Goal: Task Accomplishment & Management: Complete application form

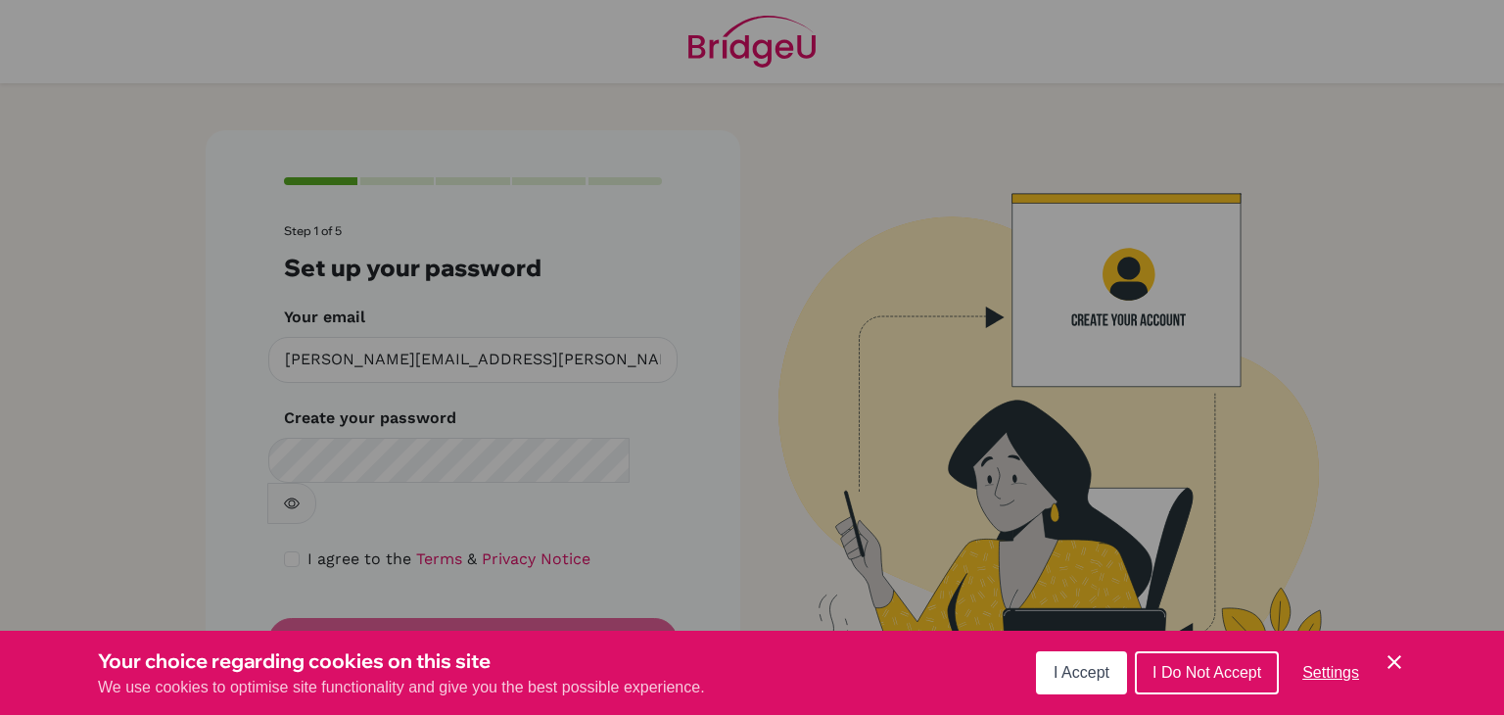
click at [1097, 668] on span "I Accept" at bounding box center [1082, 672] width 56 height 17
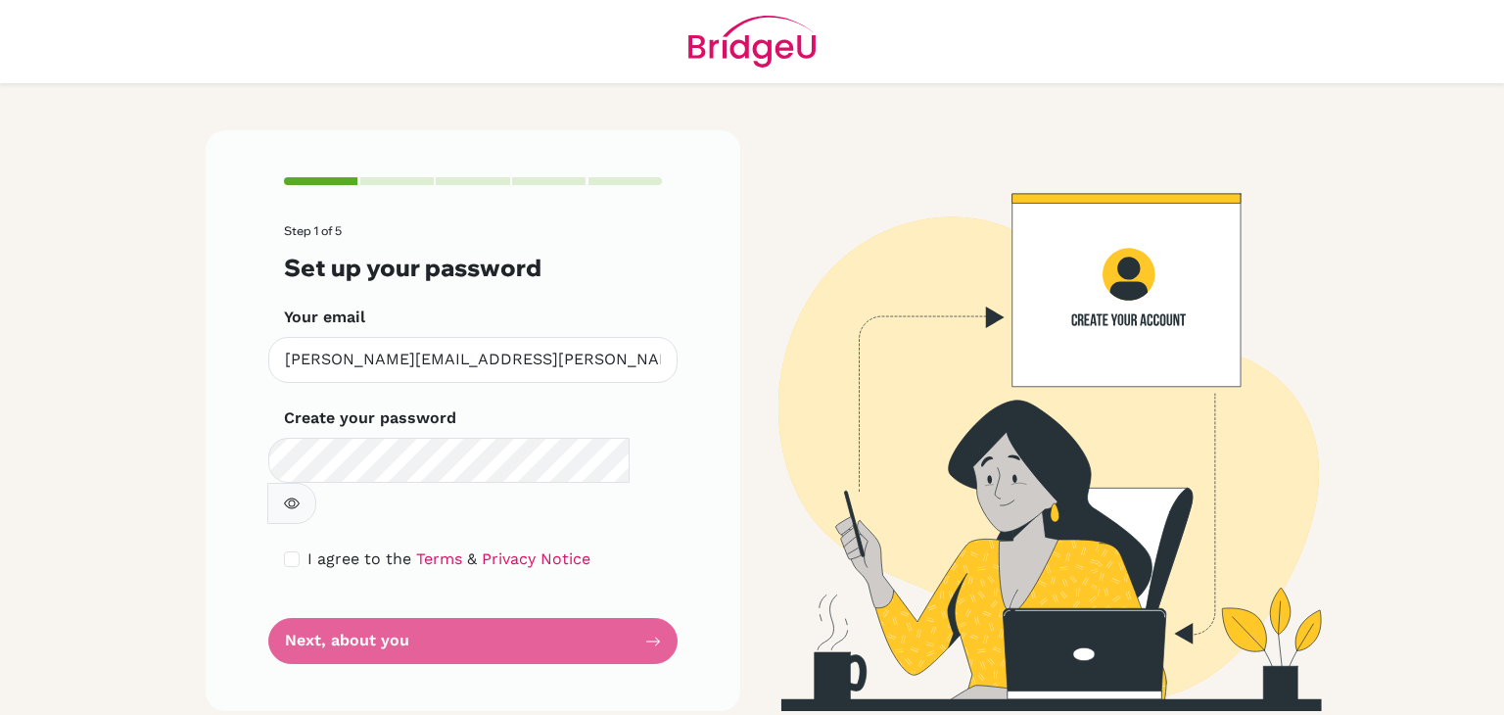
click at [448, 596] on form "Step 1 of 5 Set up your password Your email [PERSON_NAME][EMAIL_ADDRESS][PERSON…" at bounding box center [473, 444] width 378 height 440
click at [595, 496] on form "Step 1 of 5 Set up your password Your email [PERSON_NAME][EMAIL_ADDRESS][PERSON…" at bounding box center [473, 444] width 378 height 440
click at [581, 594] on form "Step 1 of 5 Set up your password Your email [PERSON_NAME][EMAIL_ADDRESS][PERSON…" at bounding box center [473, 444] width 378 height 440
click at [666, 521] on div "Step 1 of 5 Set up your password Your email [PERSON_NAME][EMAIL_ADDRESS][PERSON…" at bounding box center [473, 420] width 535 height 581
click at [555, 589] on form "Step 1 of 5 Set up your password Your email [PERSON_NAME][EMAIL_ADDRESS][PERSON…" at bounding box center [473, 444] width 378 height 440
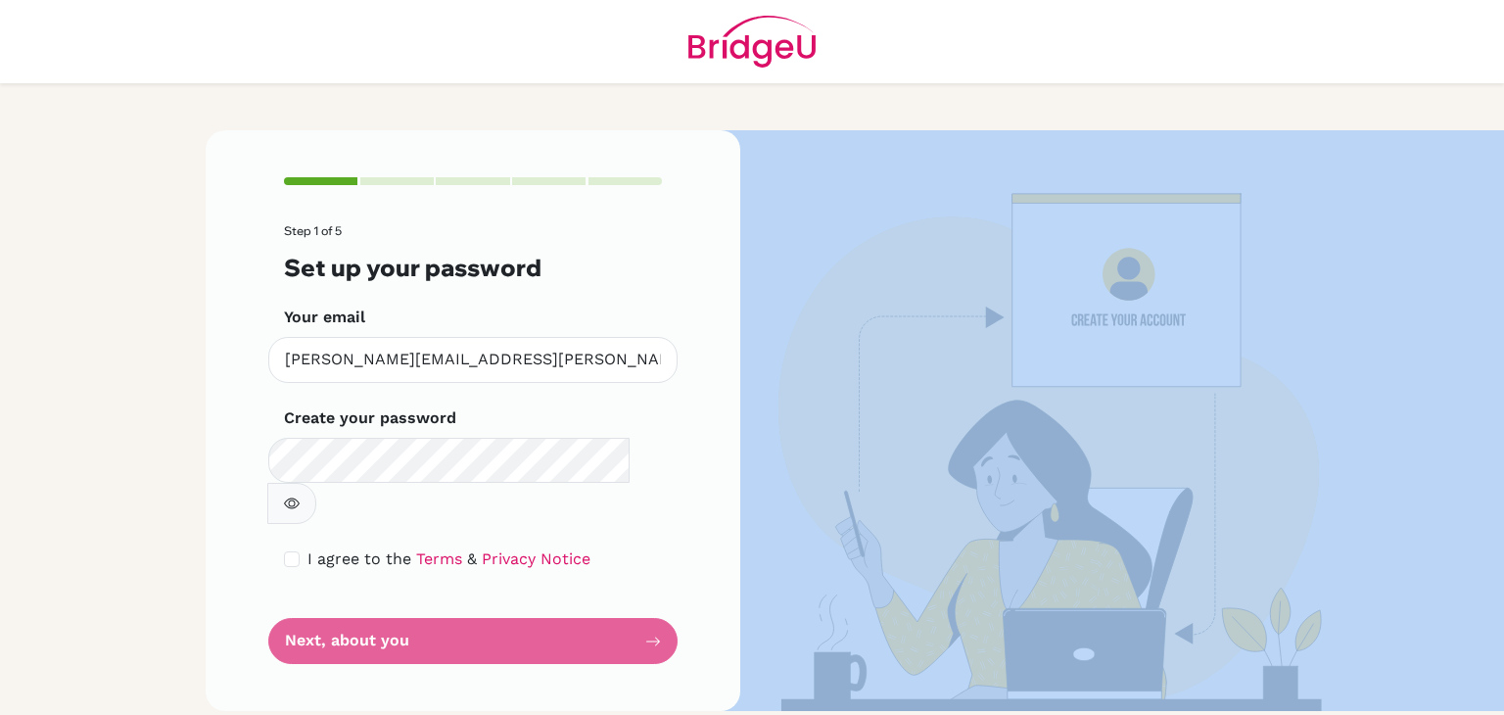
click at [555, 589] on form "Step 1 of 5 Set up your password Your email [PERSON_NAME][EMAIL_ADDRESS][PERSON…" at bounding box center [473, 444] width 378 height 440
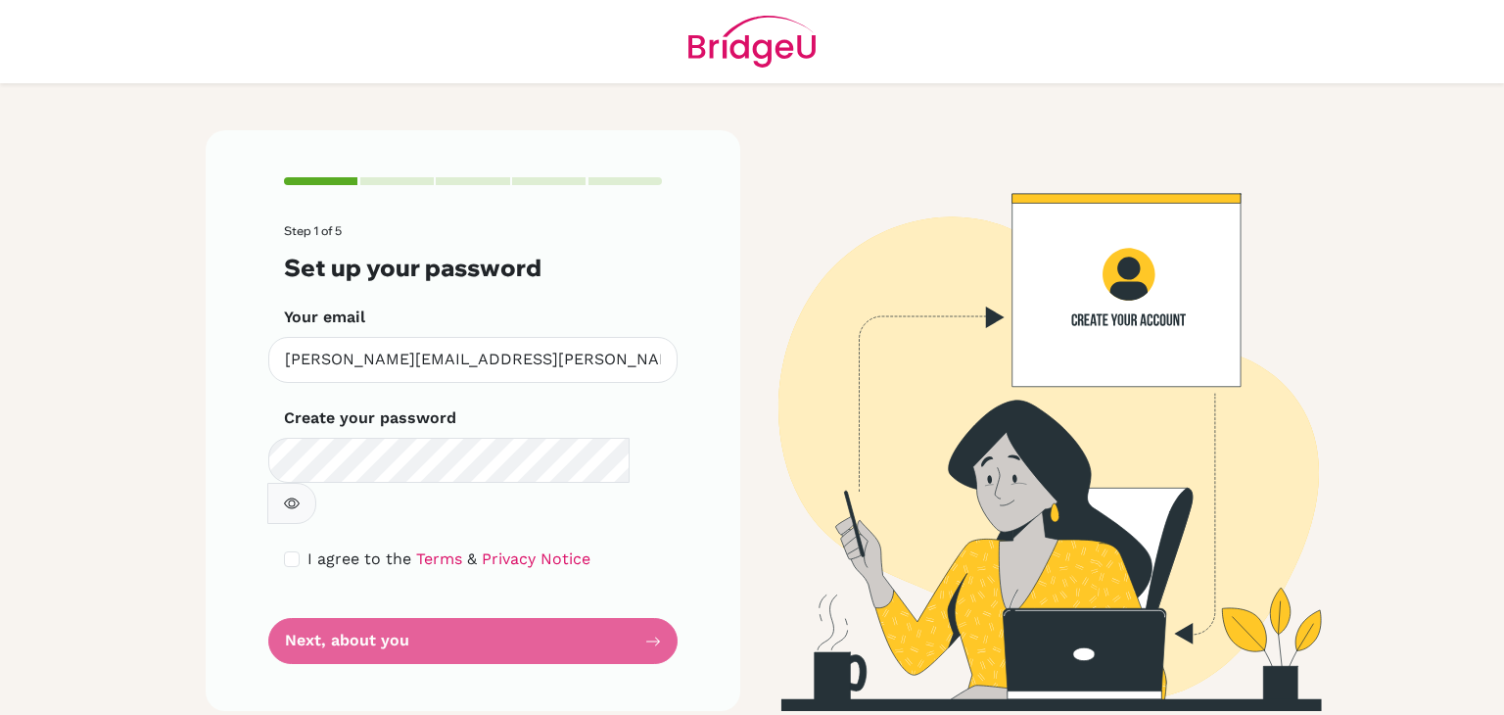
click at [612, 572] on form "Step 1 of 5 Set up your password Your email [PERSON_NAME][EMAIL_ADDRESS][PERSON…" at bounding box center [473, 444] width 378 height 440
click at [292, 551] on input "checkbox" at bounding box center [292, 559] width 16 height 16
checkbox input "true"
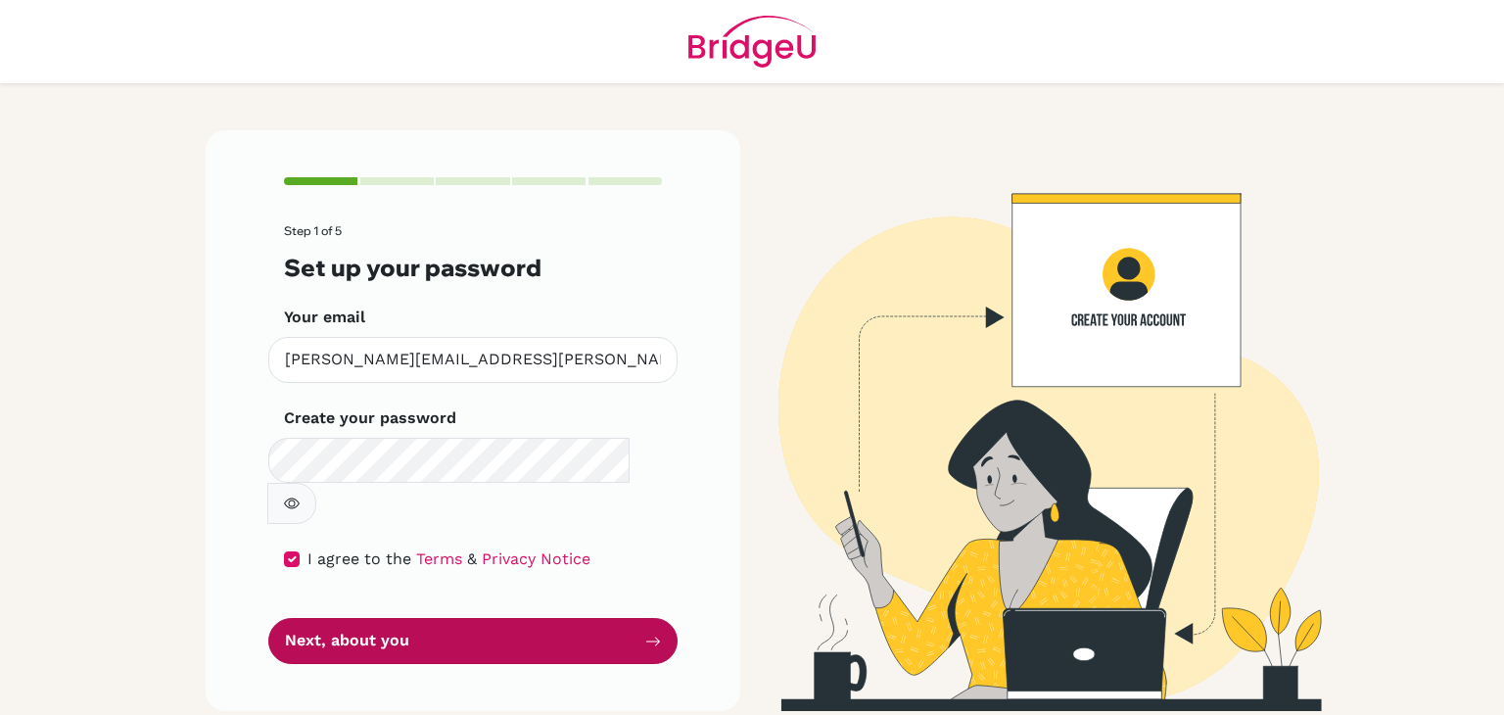
click at [398, 618] on button "Next, about you" at bounding box center [472, 641] width 409 height 46
